Goal: Navigation & Orientation: Find specific page/section

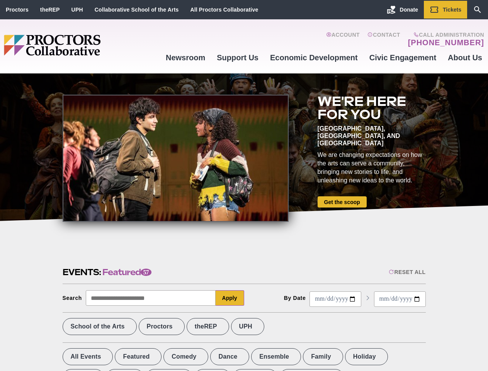
click at [244, 186] on div at bounding box center [176, 158] width 226 height 127
click at [407, 272] on div "Reset All" at bounding box center [407, 272] width 37 height 6
click at [230, 298] on button "Apply" at bounding box center [230, 297] width 29 height 15
